Goal: Find specific page/section: Find specific page/section

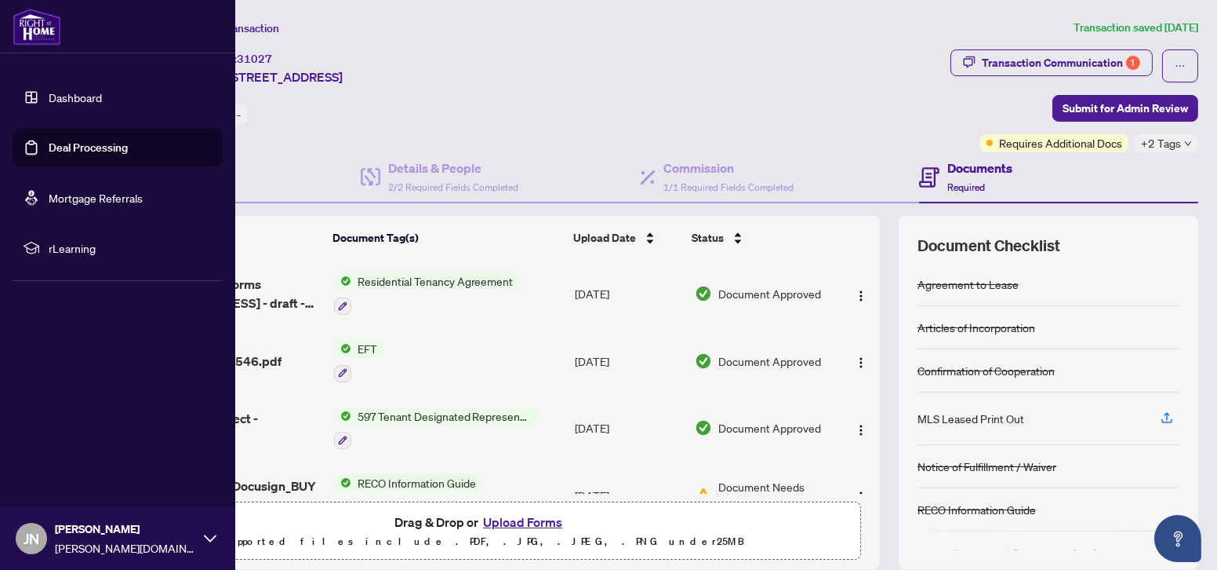
click at [49, 91] on link "Dashboard" at bounding box center [75, 97] width 53 height 14
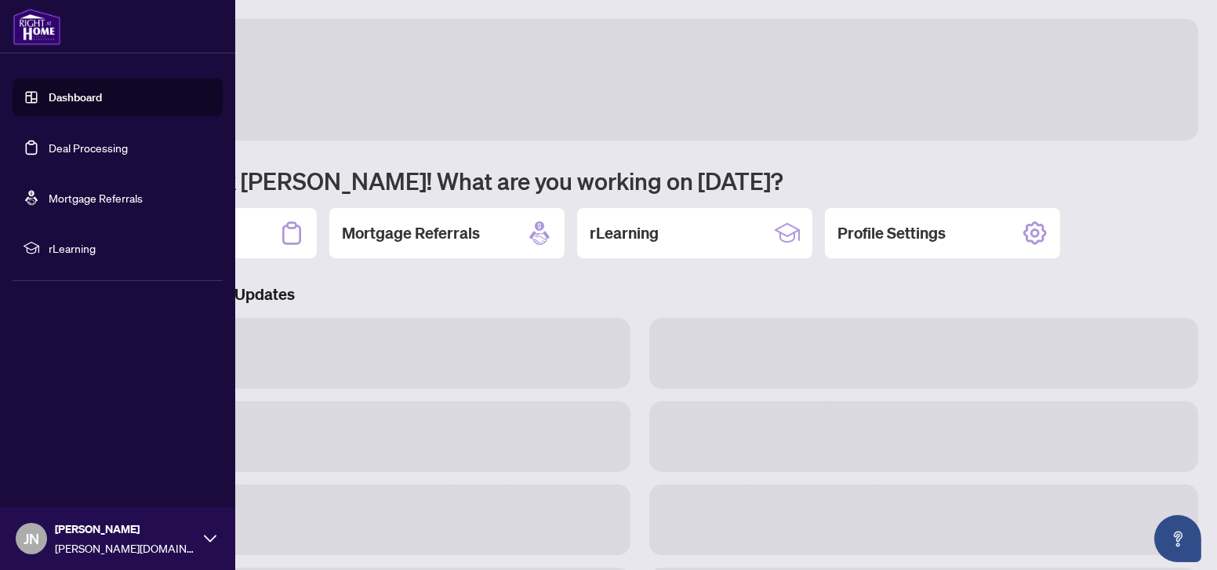
click at [59, 140] on link "Deal Processing" at bounding box center [88, 147] width 79 height 14
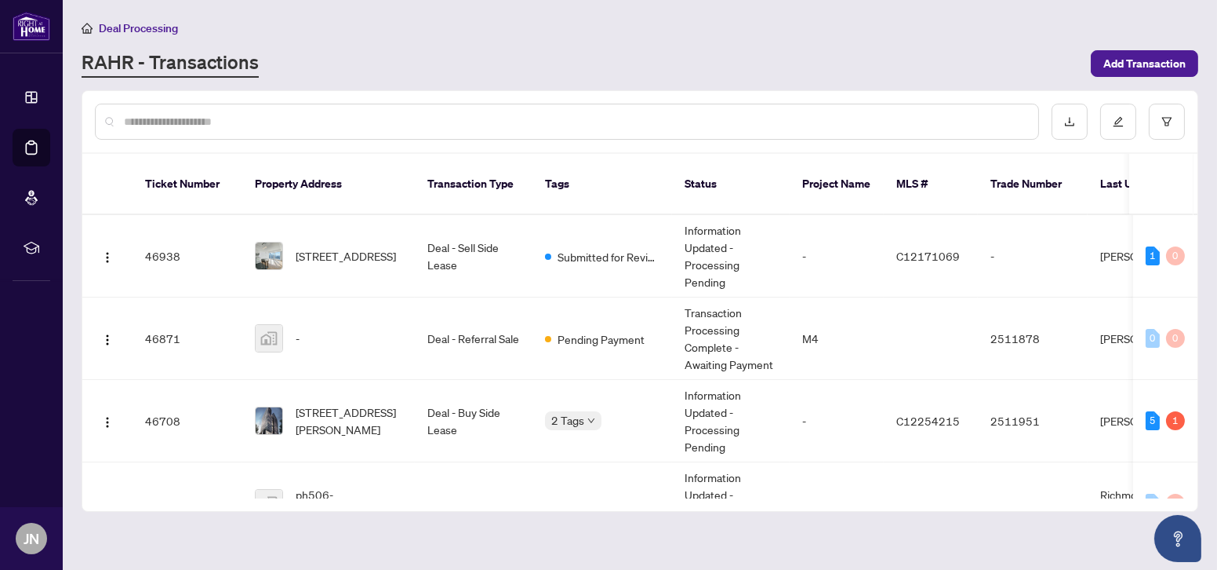
click at [321, 122] on input "text" at bounding box center [575, 121] width 902 height 17
click at [264, 126] on input "text" at bounding box center [575, 121] width 902 height 17
click at [217, 125] on input "text" at bounding box center [575, 121] width 902 height 17
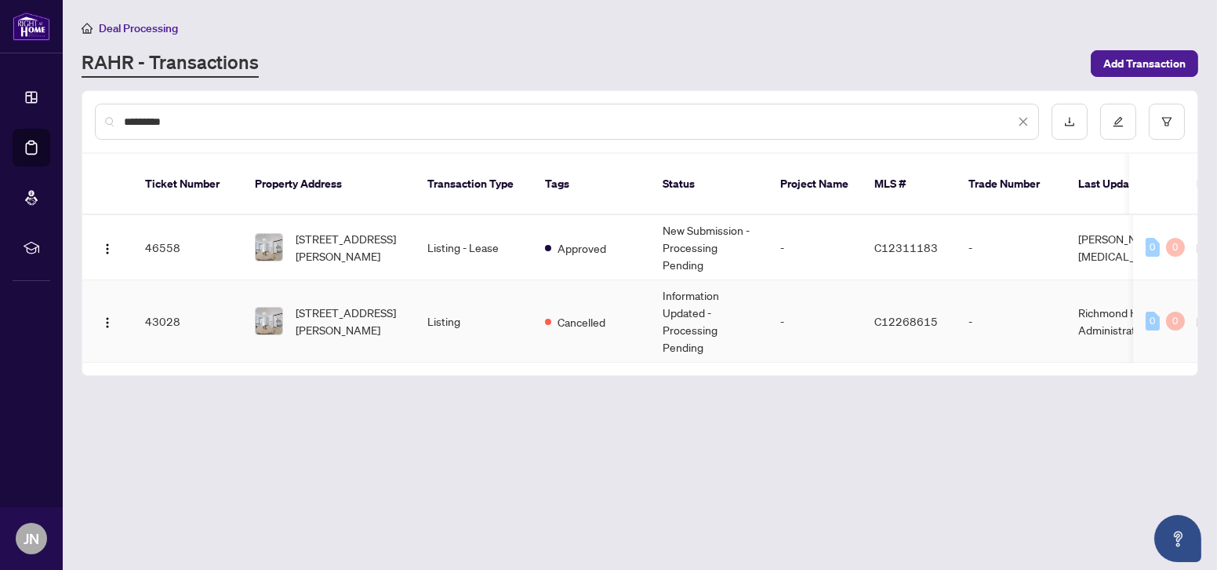
type input "*********"
click at [460, 303] on td "Listing" at bounding box center [474, 321] width 118 height 82
